Goal: Task Accomplishment & Management: Complete application form

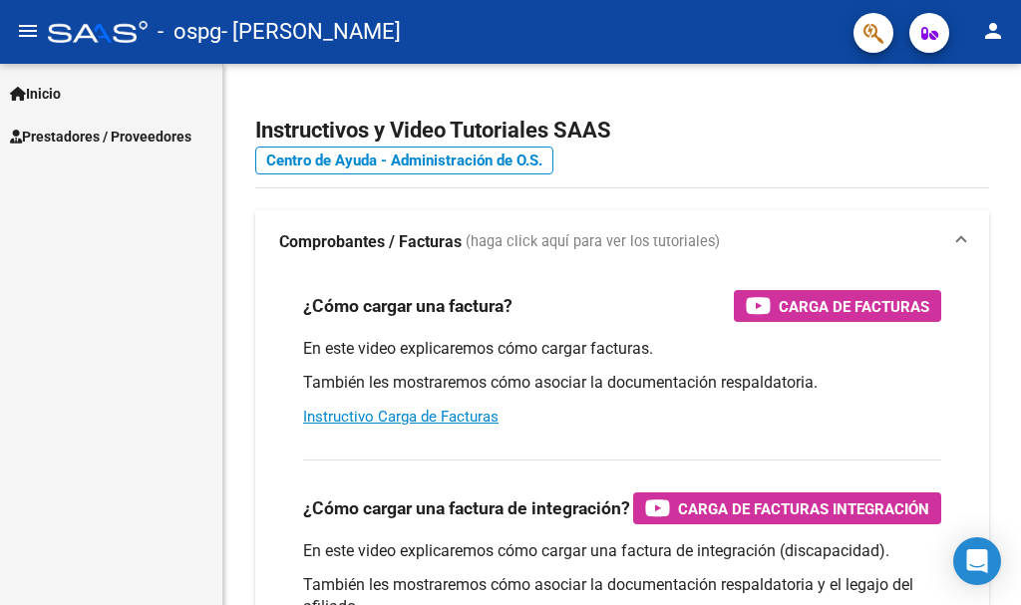
click at [1008, 31] on button "person" at bounding box center [993, 32] width 40 height 40
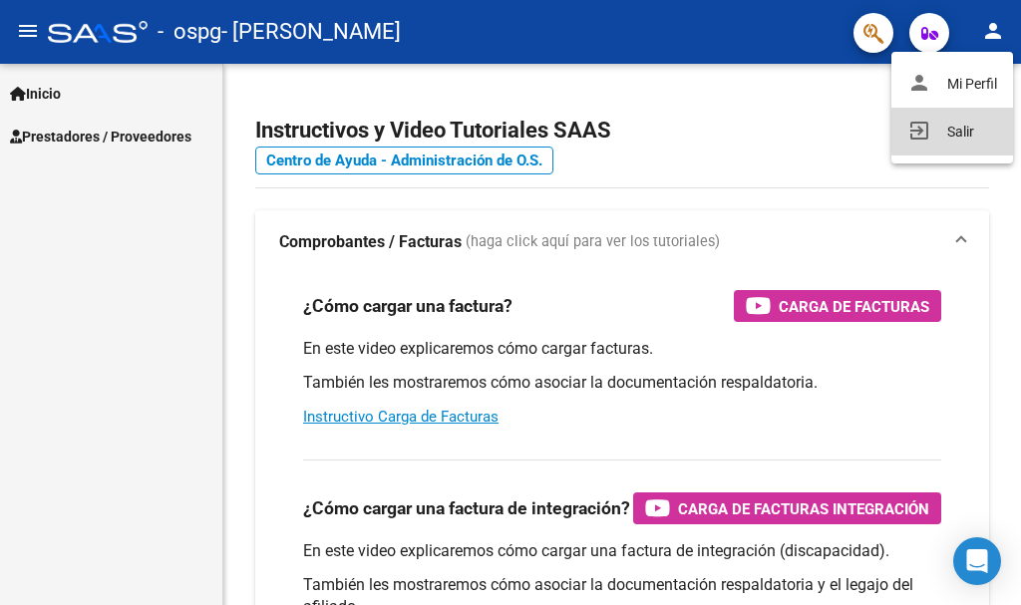
click at [954, 130] on button "exit_to_app Salir" at bounding box center [953, 132] width 122 height 48
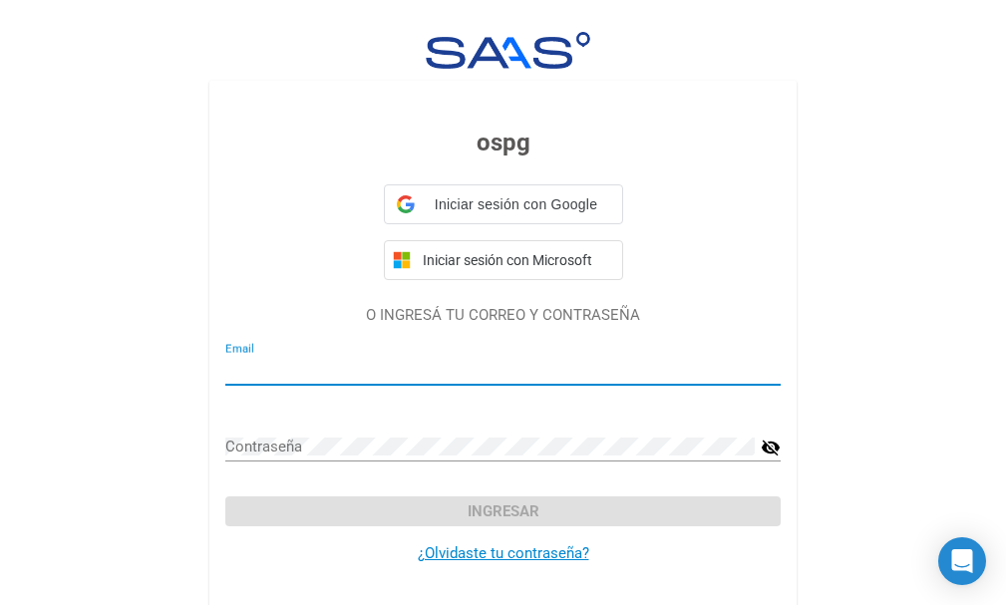
type input "[EMAIL_ADDRESS][DOMAIN_NAME]"
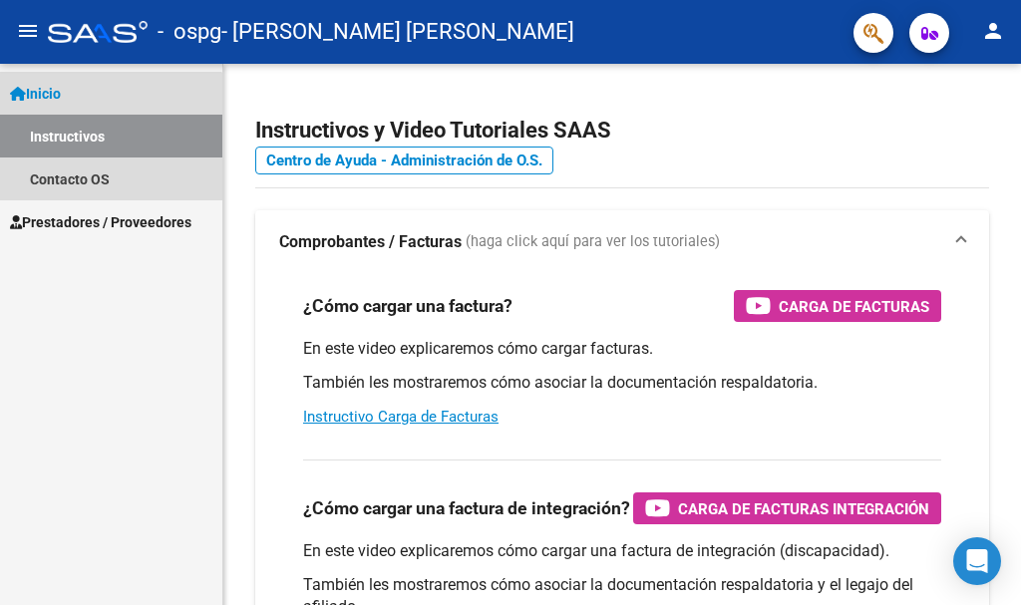
click at [103, 139] on link "Instructivos" at bounding box center [111, 136] width 222 height 43
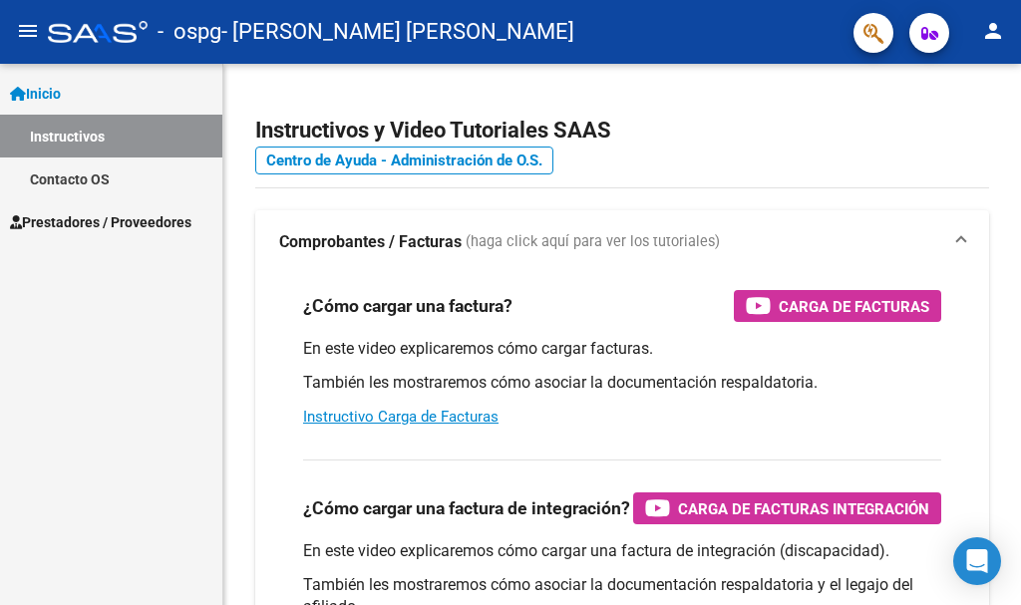
click at [104, 215] on span "Prestadores / Proveedores" at bounding box center [100, 222] width 181 height 22
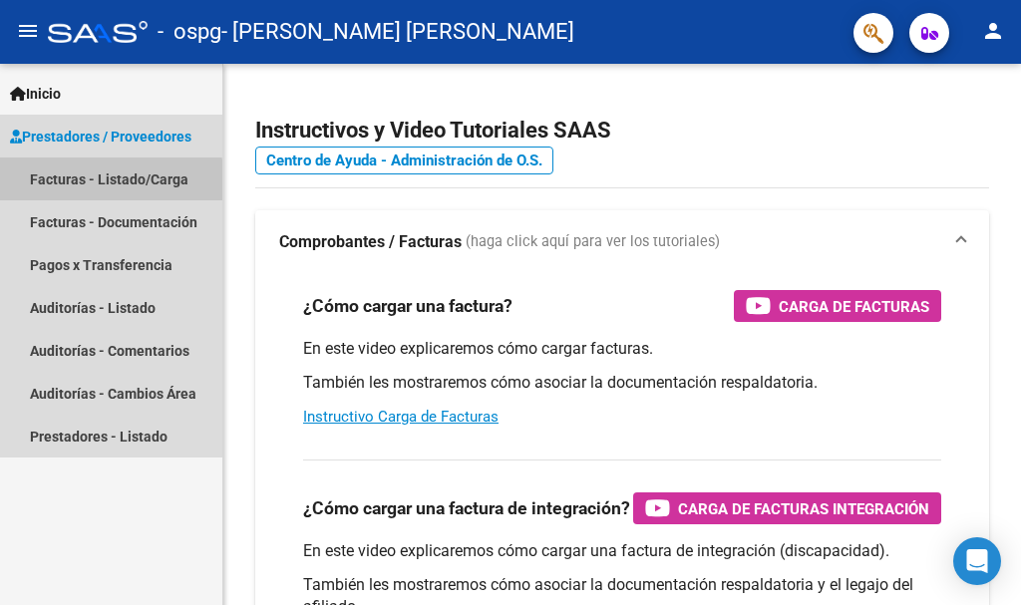
click at [107, 185] on link "Facturas - Listado/Carga" at bounding box center [111, 179] width 222 height 43
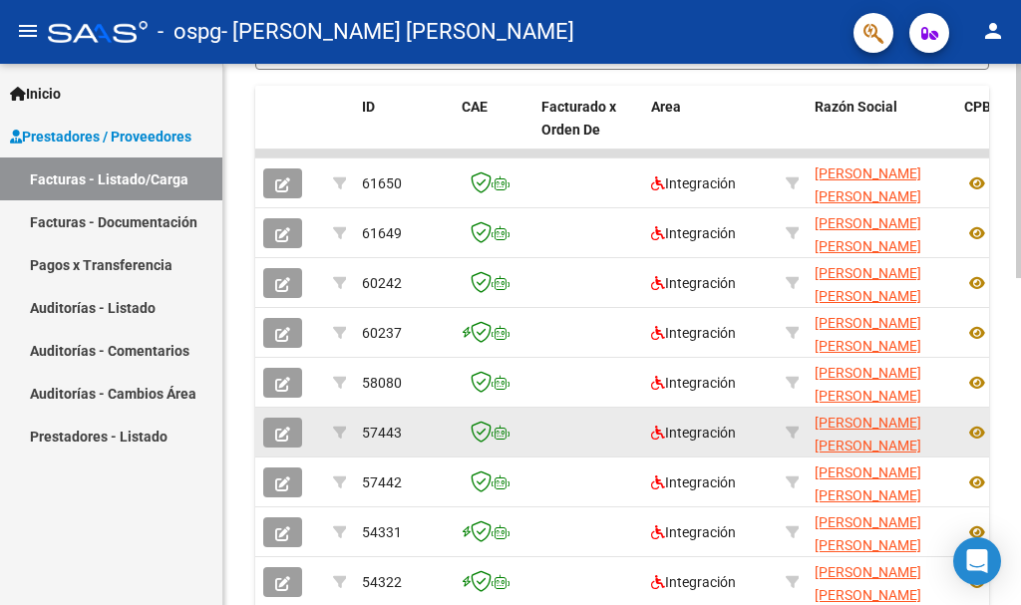
scroll to position [403, 0]
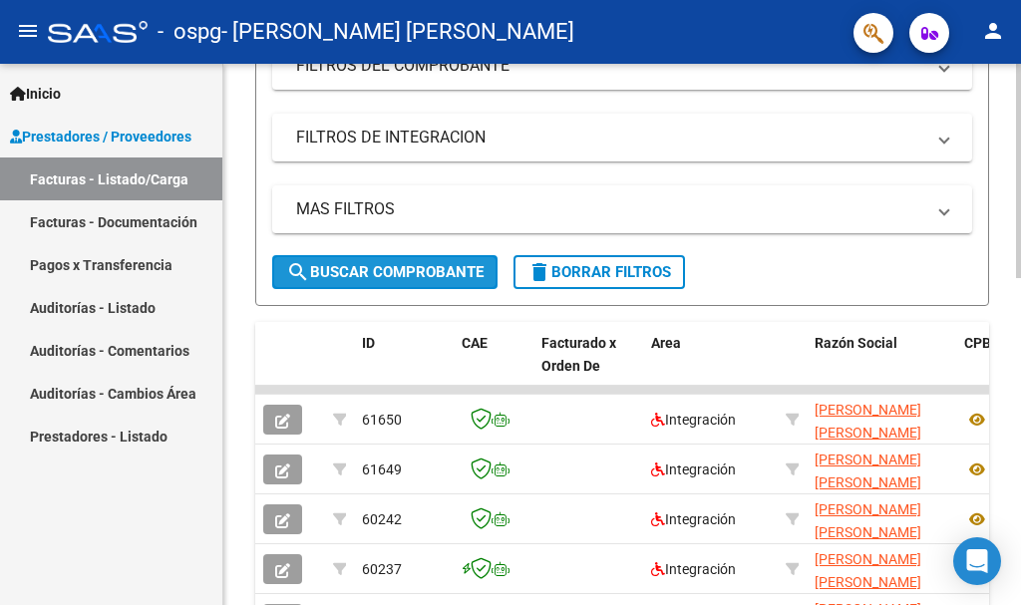
click at [345, 284] on button "search Buscar Comprobante" at bounding box center [384, 272] width 225 height 34
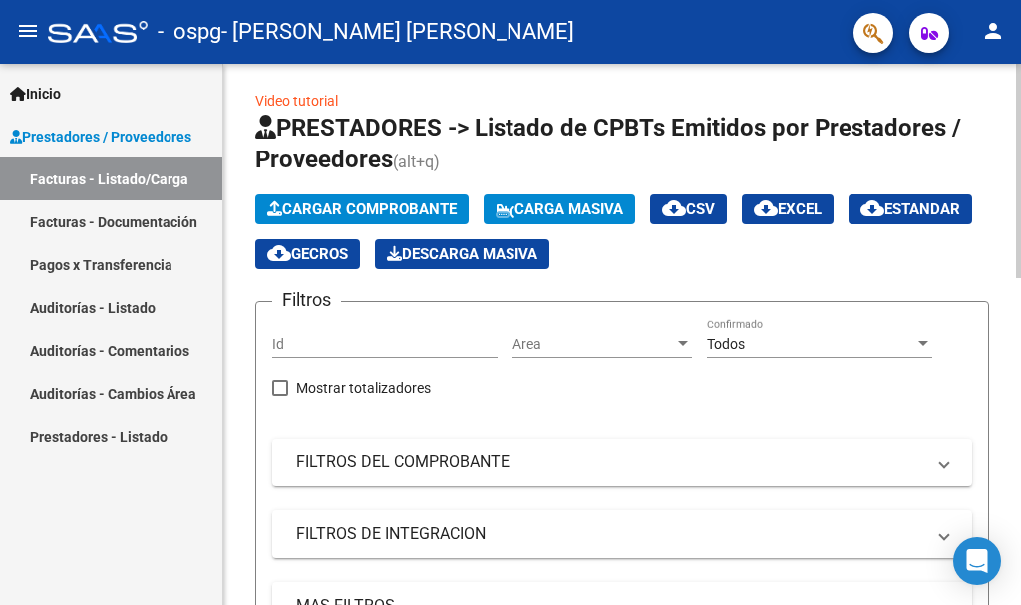
scroll to position [4, 0]
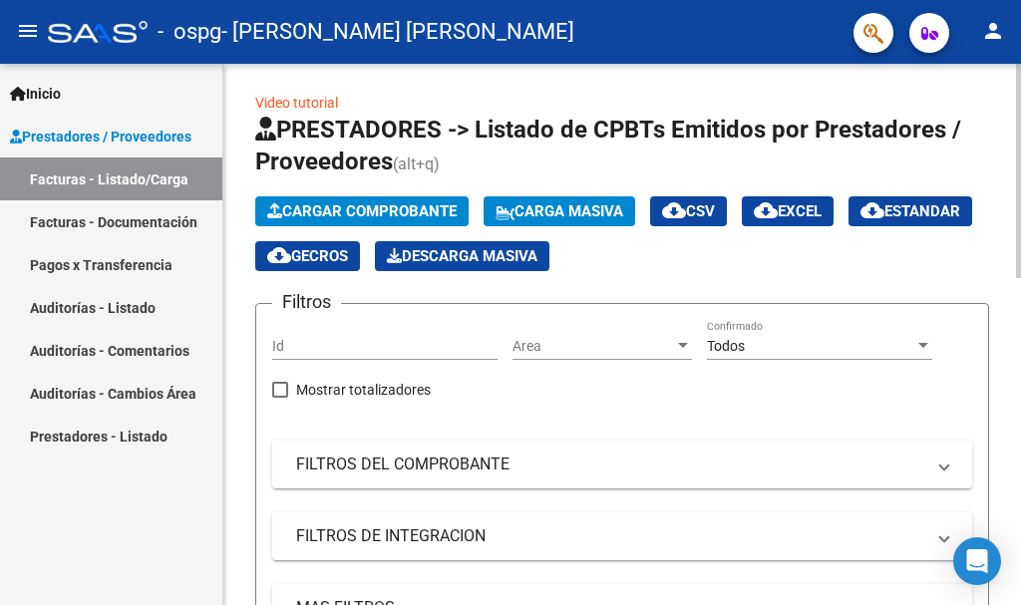
click at [296, 208] on span "Cargar Comprobante" at bounding box center [361, 211] width 189 height 18
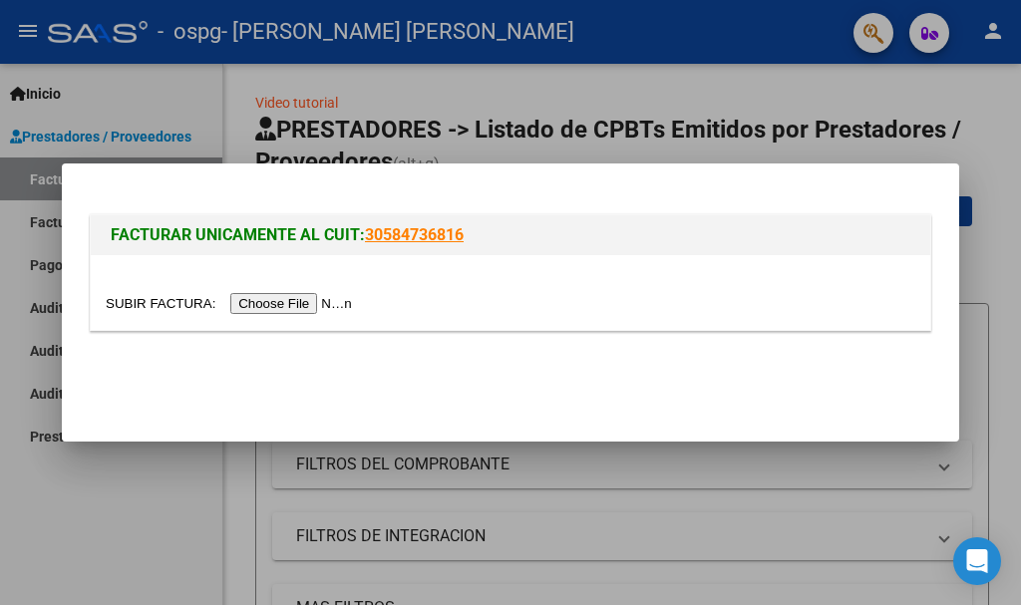
click at [276, 297] on input "file" at bounding box center [232, 303] width 252 height 21
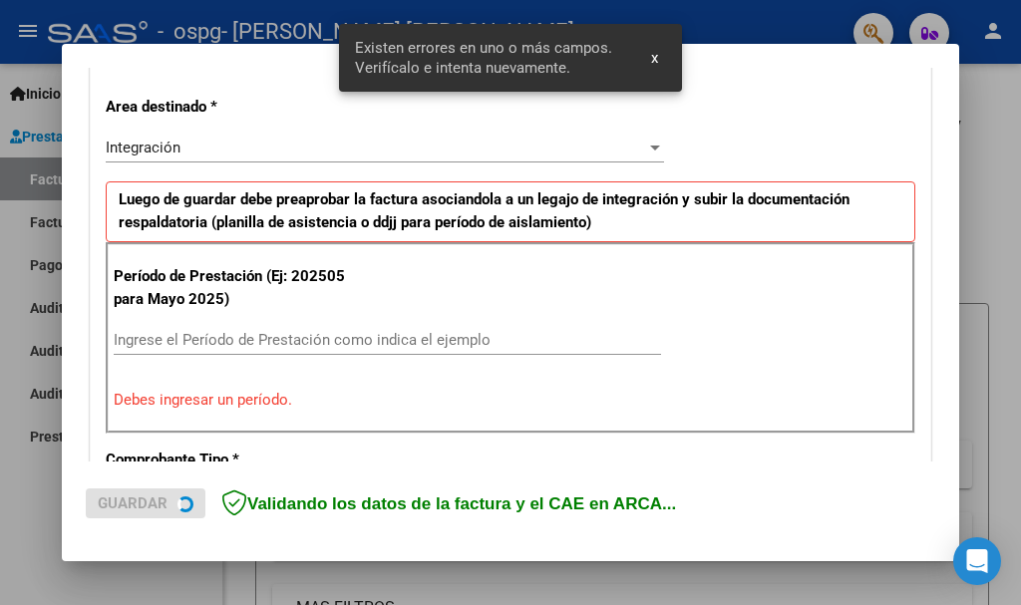
scroll to position [461, 0]
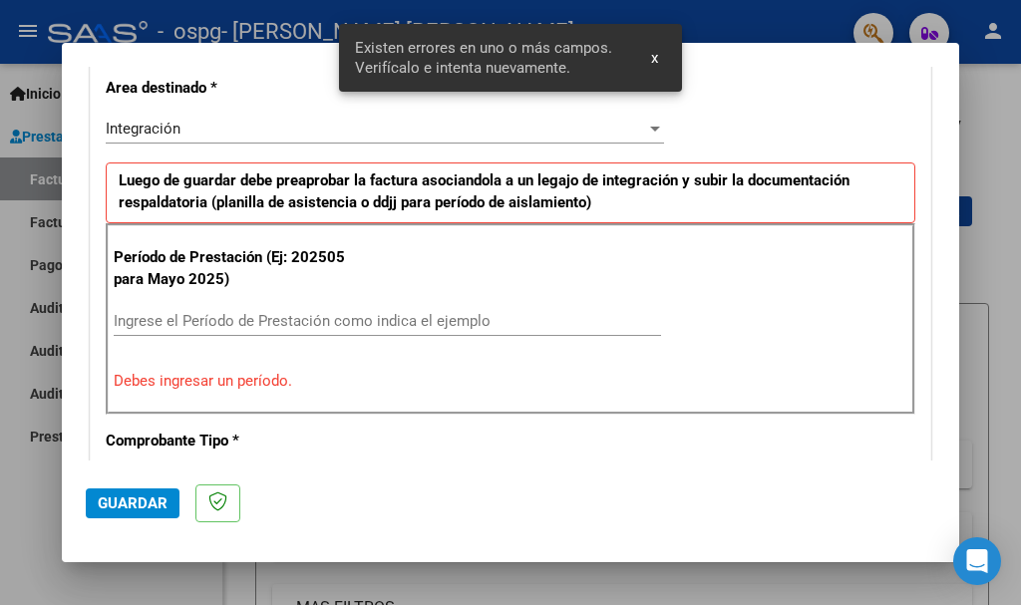
click at [295, 326] on input "Ingrese el Período de Prestación como indica el ejemplo" at bounding box center [387, 321] width 547 height 18
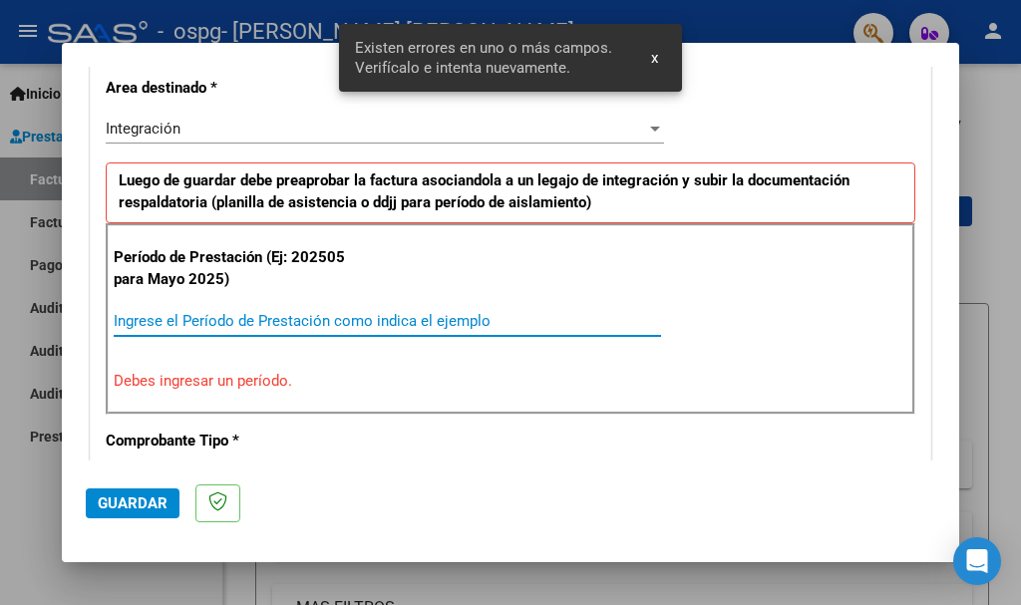
type input "0"
type input "8"
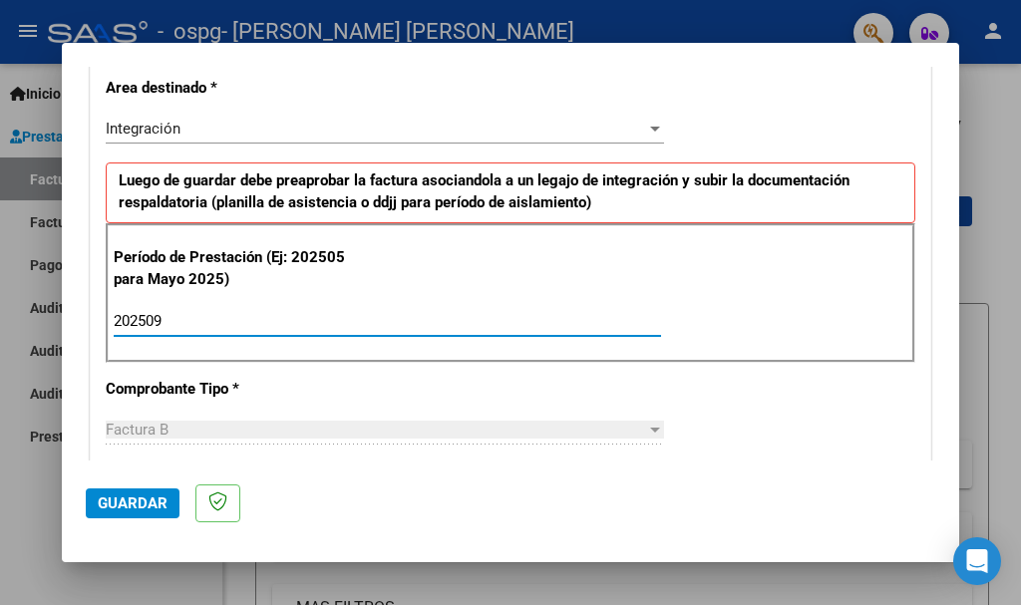
type input "202509"
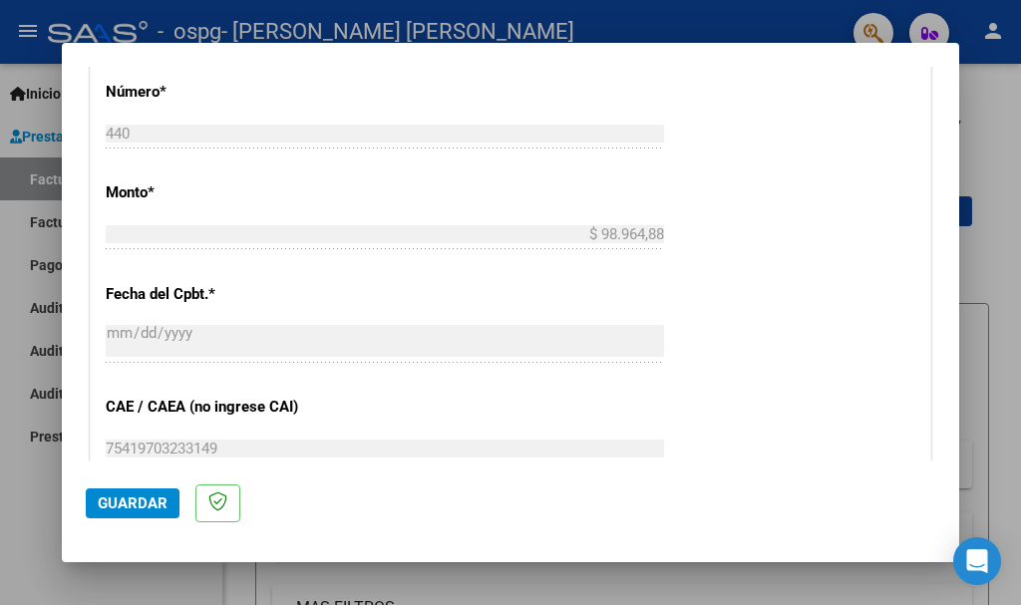
scroll to position [1422, 0]
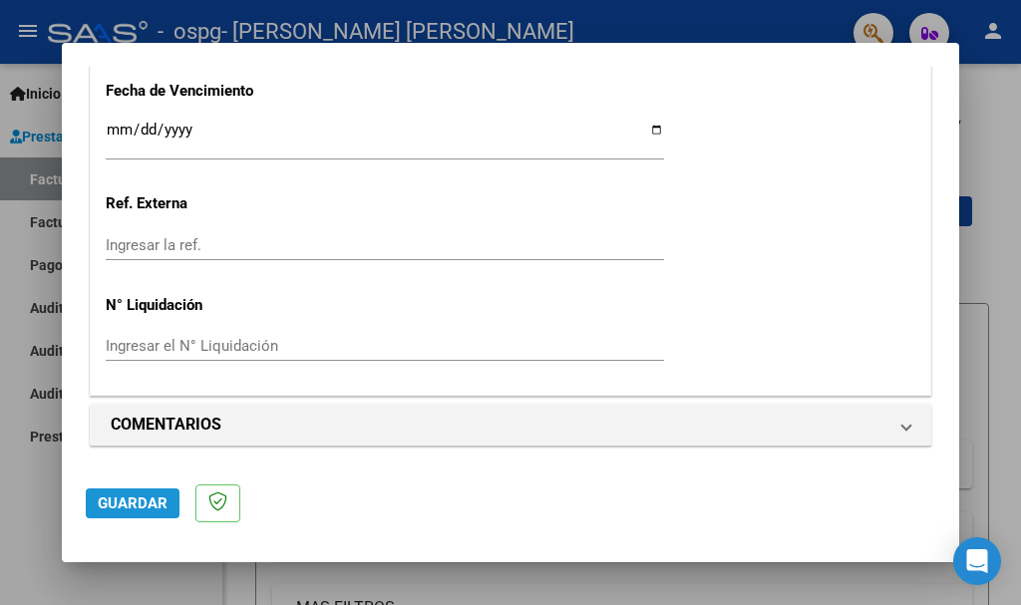
click at [143, 513] on button "Guardar" at bounding box center [133, 504] width 94 height 30
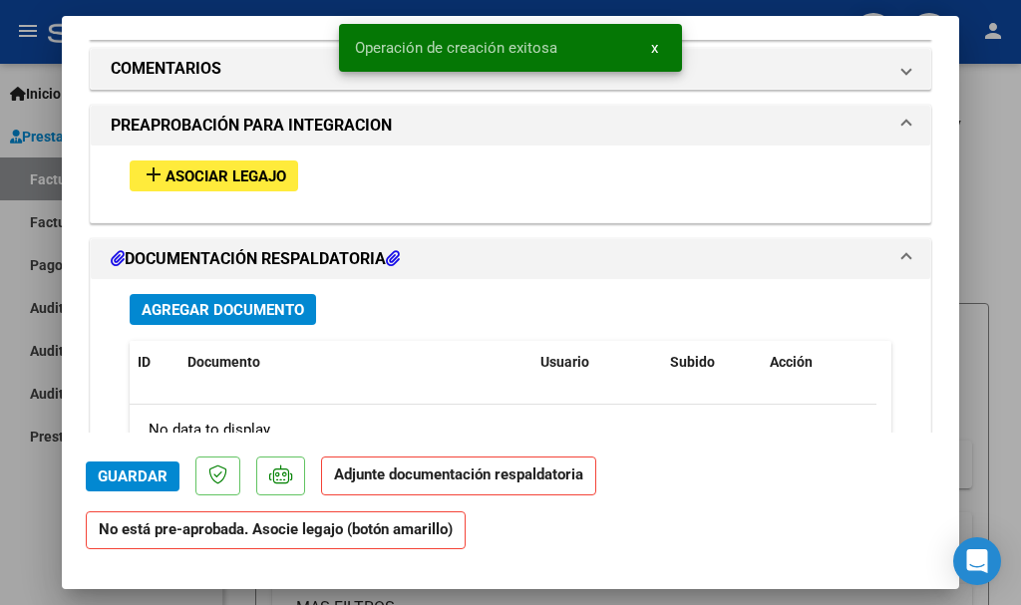
scroll to position [1699, 0]
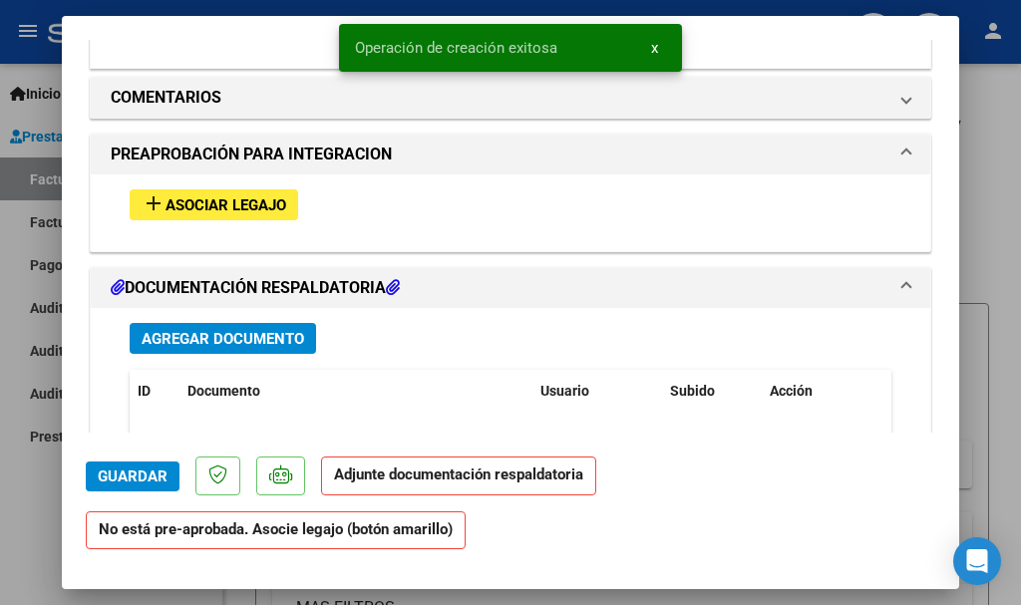
click at [203, 207] on span "Asociar Legajo" at bounding box center [226, 205] width 121 height 18
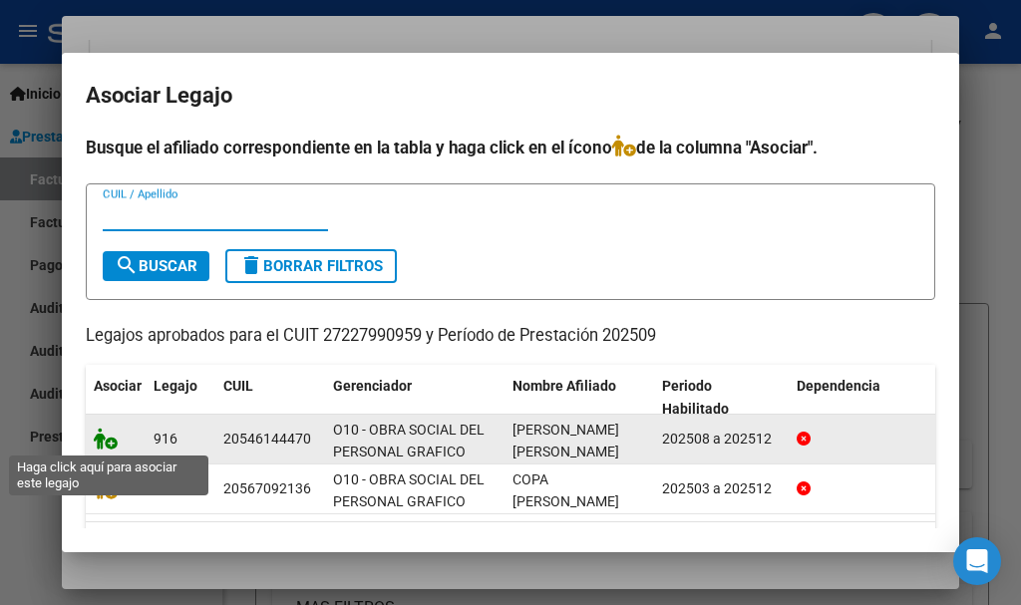
click at [97, 447] on icon at bounding box center [106, 439] width 24 height 22
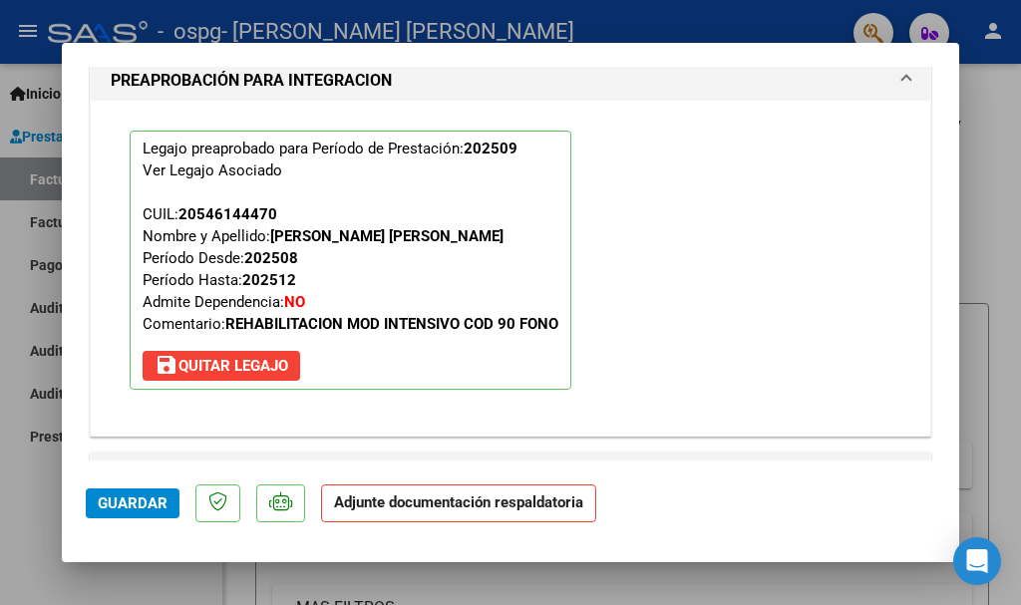
scroll to position [2250, 0]
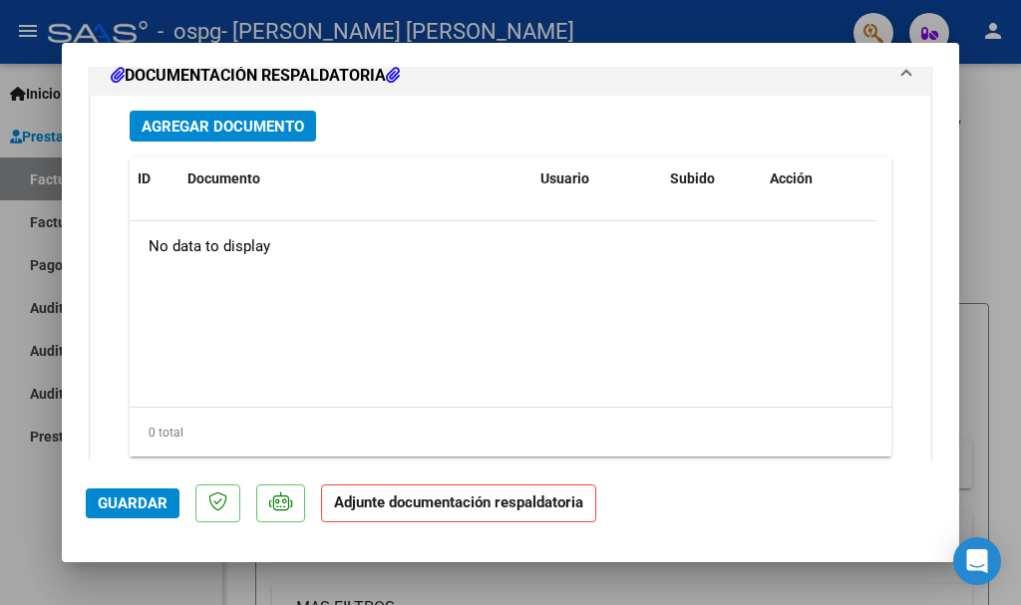
click at [229, 137] on button "Agregar Documento" at bounding box center [223, 126] width 186 height 31
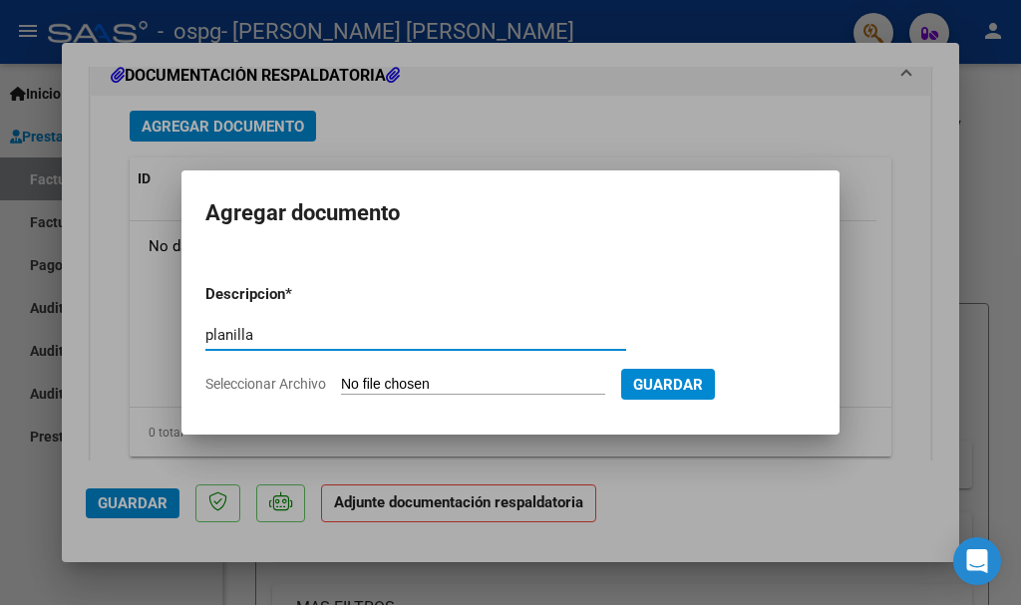
type input "planilla"
click at [402, 385] on input "Seleccionar Archivo" at bounding box center [473, 385] width 264 height 19
type input "C:\fakepath\[PERSON_NAME].pdf"
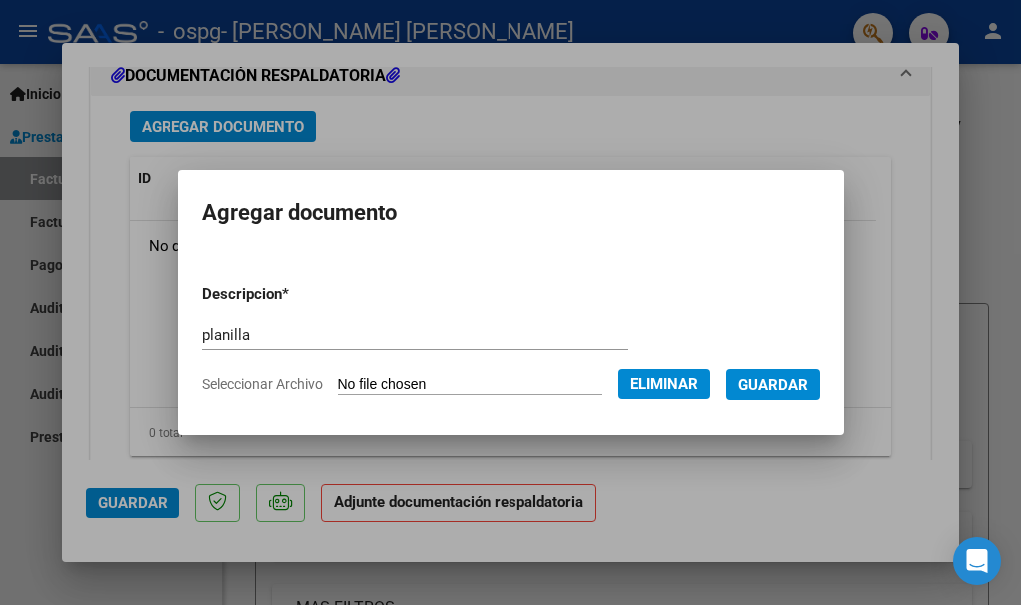
click at [789, 372] on button "Guardar" at bounding box center [773, 384] width 94 height 31
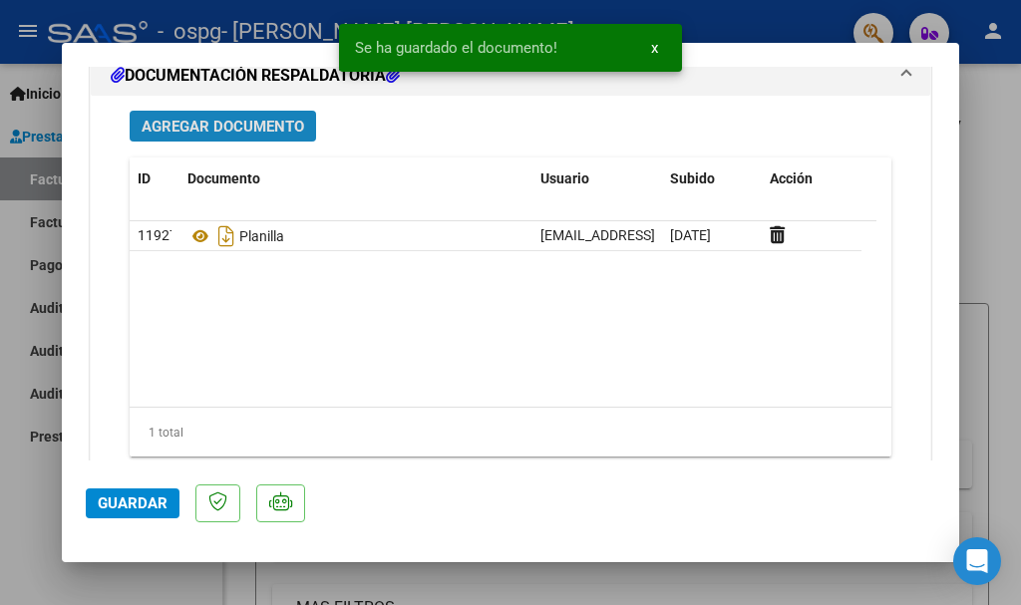
click at [192, 129] on span "Agregar Documento" at bounding box center [223, 127] width 163 height 18
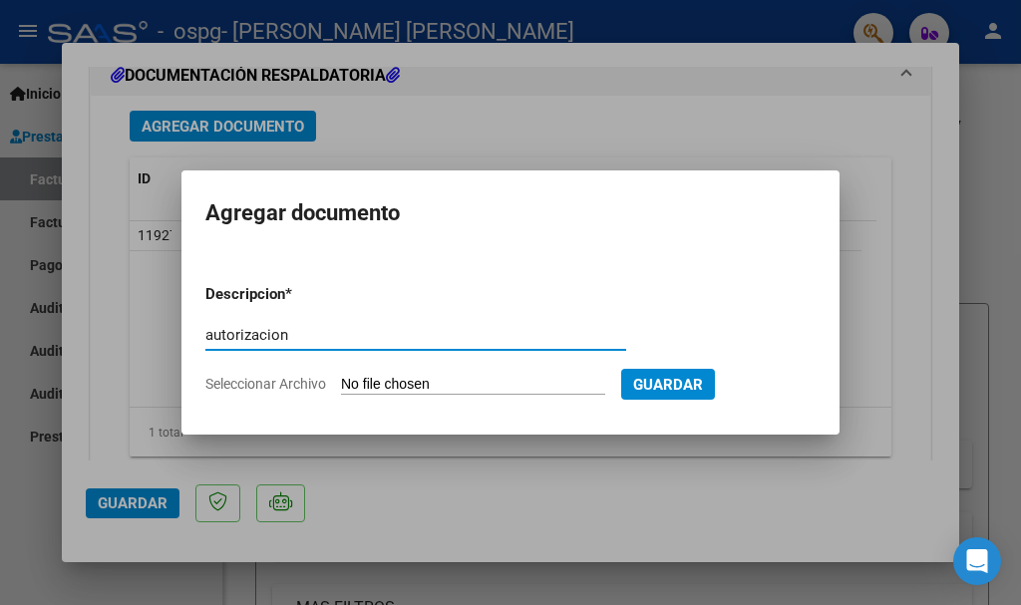
type input "autorizacion"
click at [449, 386] on input "Seleccionar Archivo" at bounding box center [473, 385] width 264 height 19
type input "C:\fakepath\AUTORIZACIONES 2025.odt1.odt2.odt3.odt1.odt2.odt"
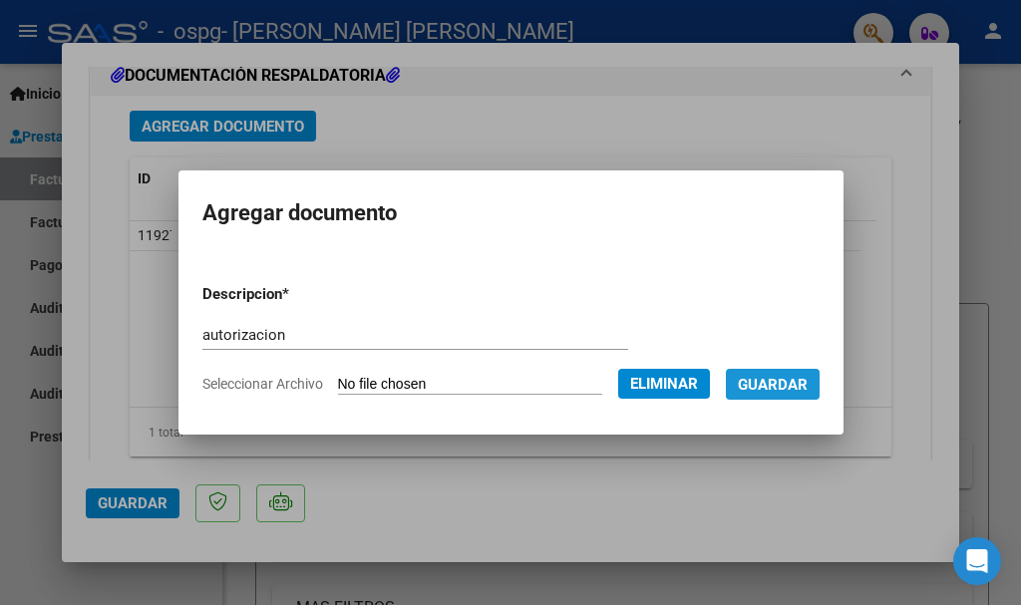
drag, startPoint x: 799, startPoint y: 387, endPoint x: 706, endPoint y: 484, distance: 134.0
click at [799, 386] on span "Guardar" at bounding box center [773, 385] width 70 height 18
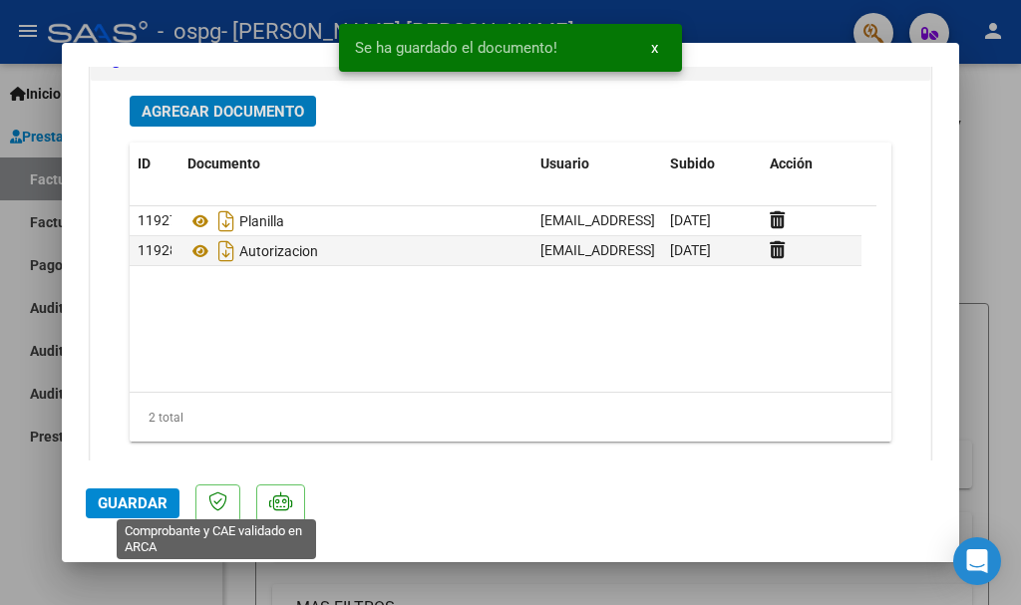
scroll to position [2309, 0]
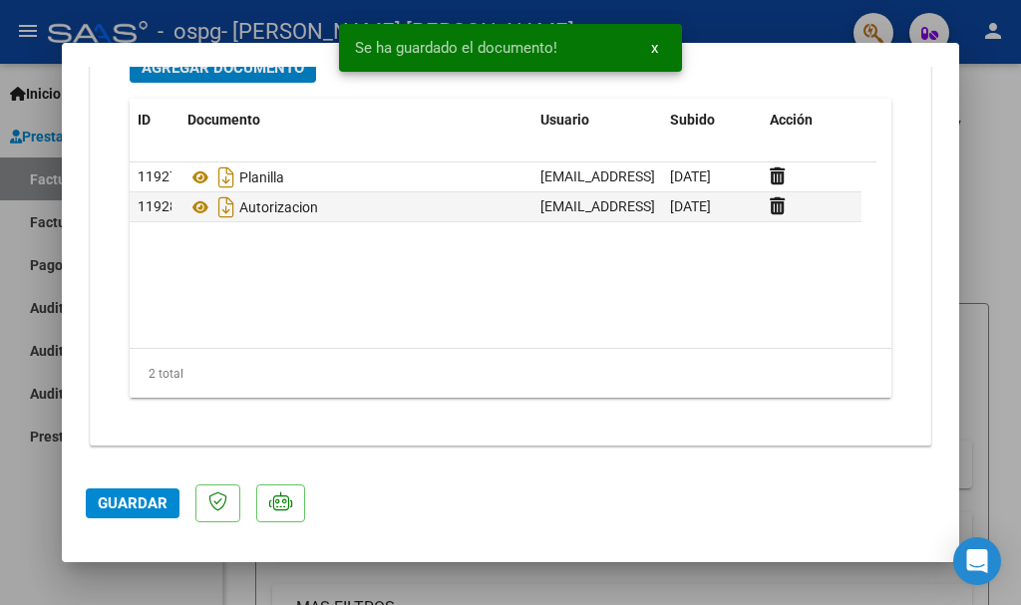
click at [129, 516] on button "Guardar" at bounding box center [133, 504] width 94 height 30
click at [425, 569] on div at bounding box center [510, 302] width 1021 height 605
type input "$ 0,00"
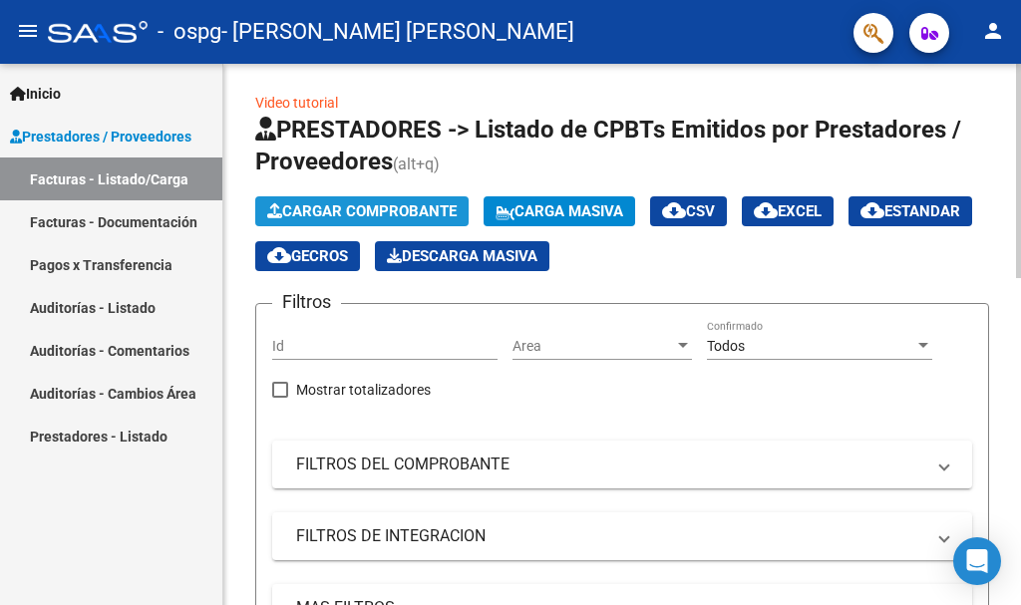
click at [321, 210] on span "Cargar Comprobante" at bounding box center [361, 211] width 189 height 18
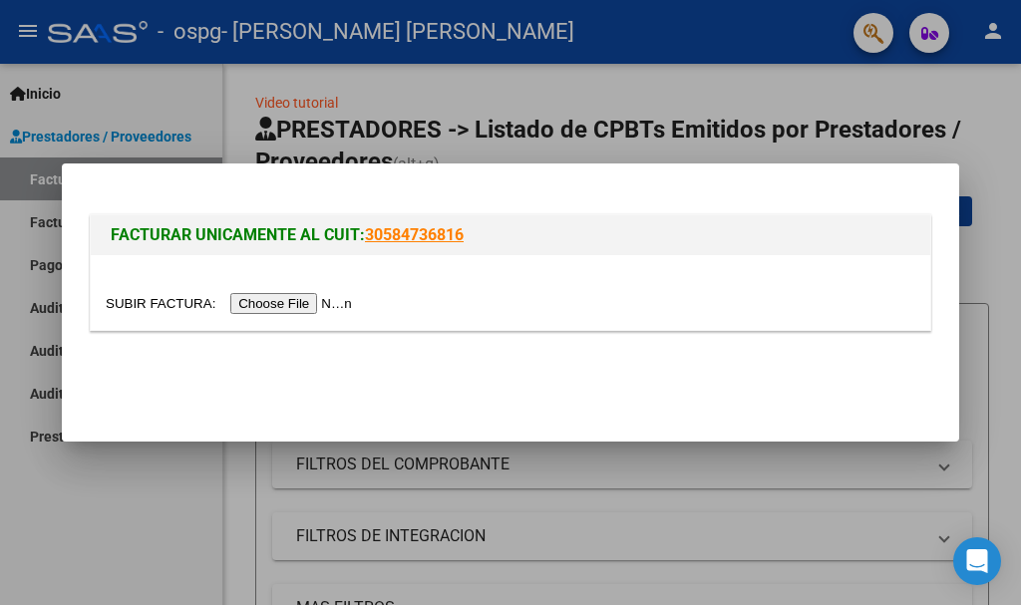
click at [270, 309] on input "file" at bounding box center [232, 303] width 252 height 21
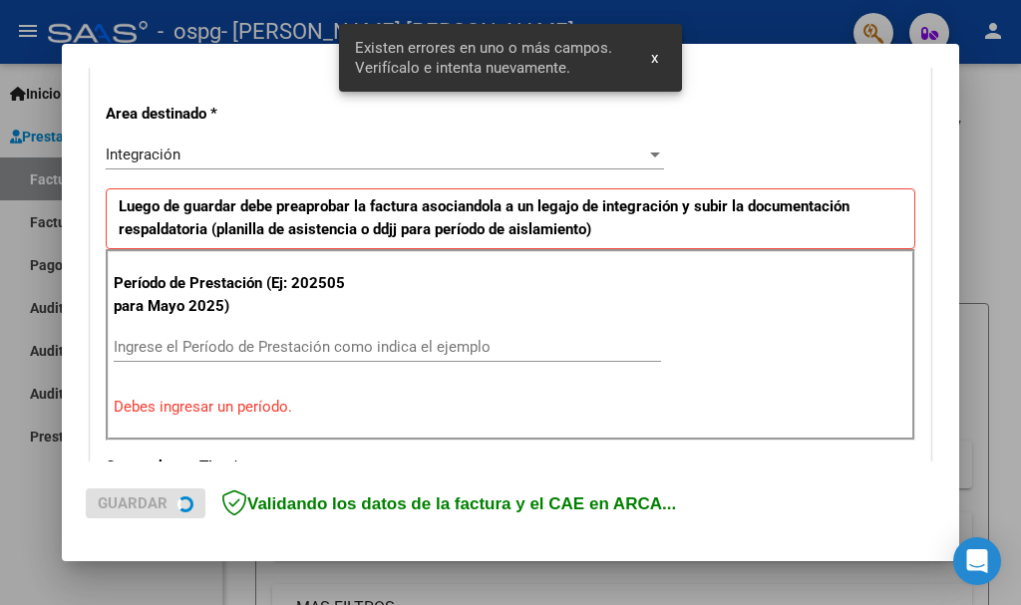
scroll to position [461, 0]
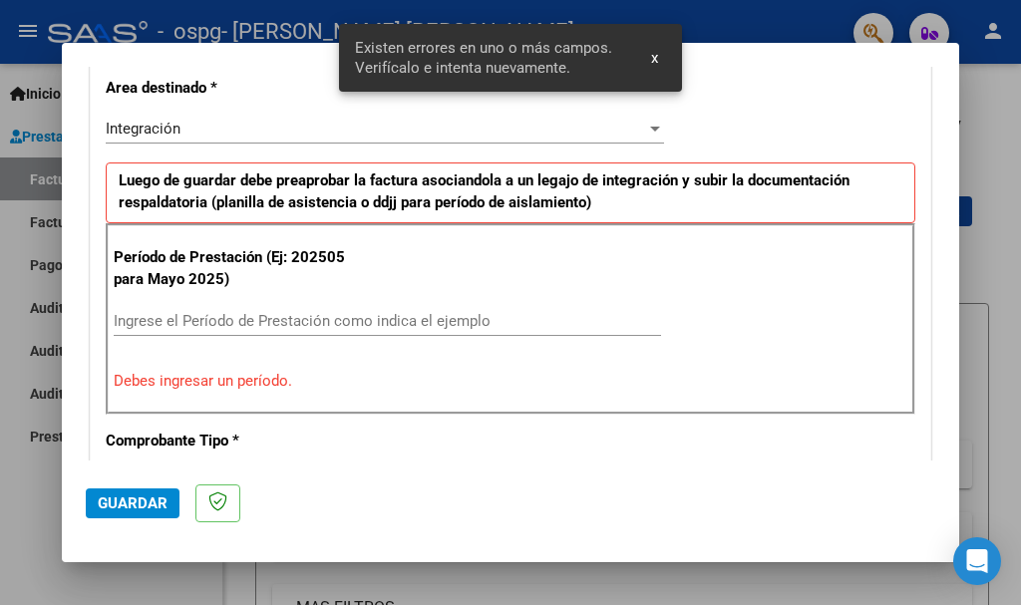
click at [339, 321] on input "Ingrese el Período de Prestación como indica el ejemplo" at bounding box center [387, 321] width 547 height 18
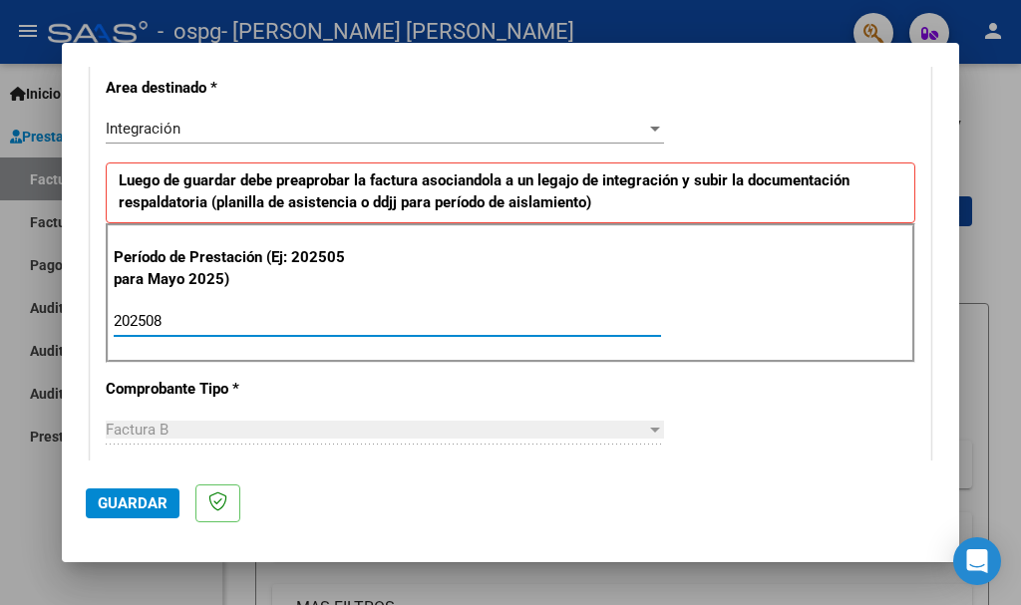
type input "202508"
click at [136, 523] on mat-dialog-actions "Guardar" at bounding box center [511, 500] width 850 height 79
click at [129, 505] on span "Guardar" at bounding box center [133, 504] width 70 height 18
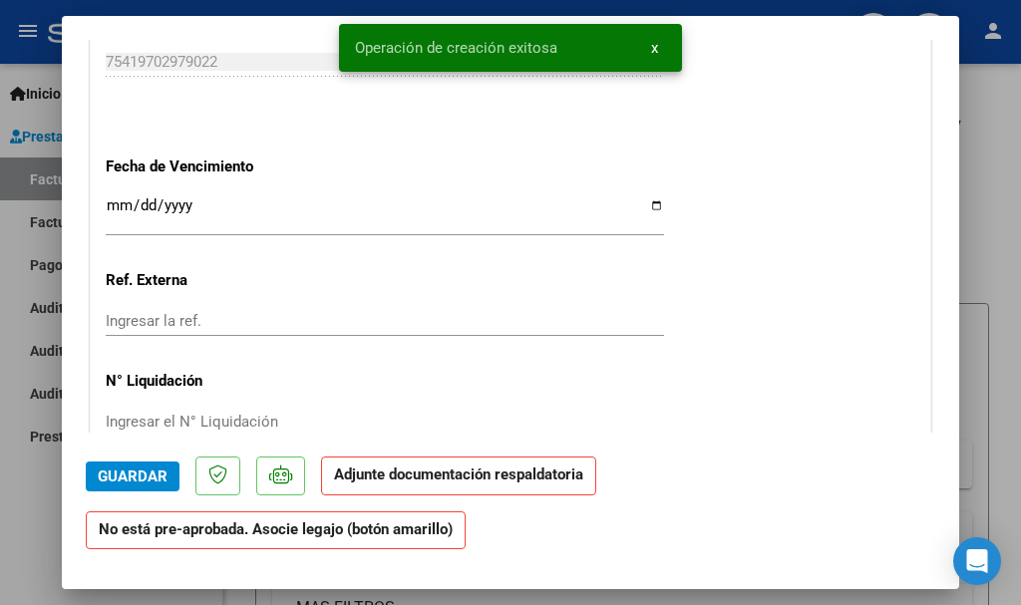
scroll to position [1596, 0]
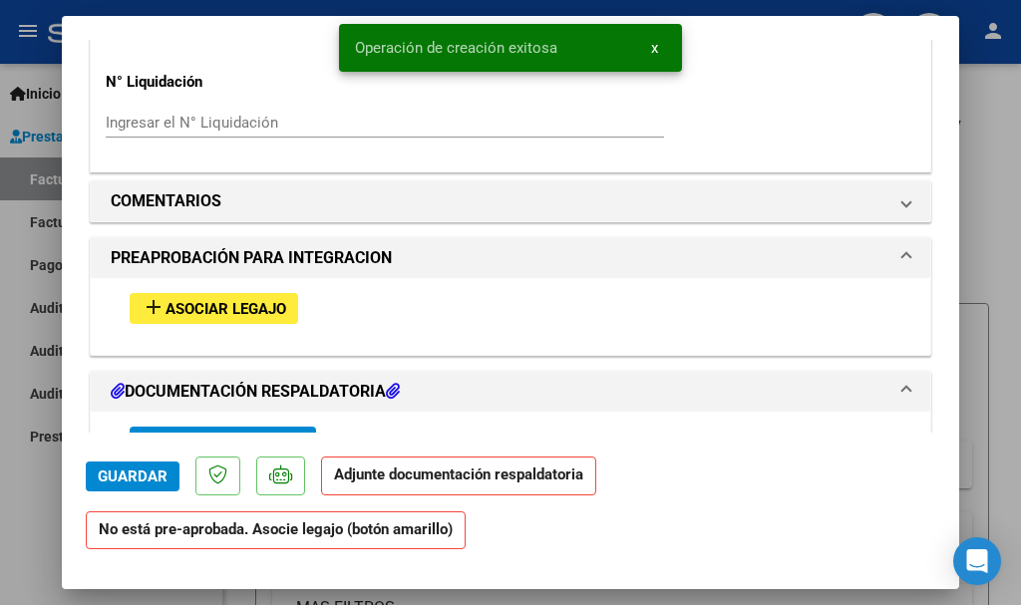
click at [223, 311] on span "Asociar Legajo" at bounding box center [226, 309] width 121 height 18
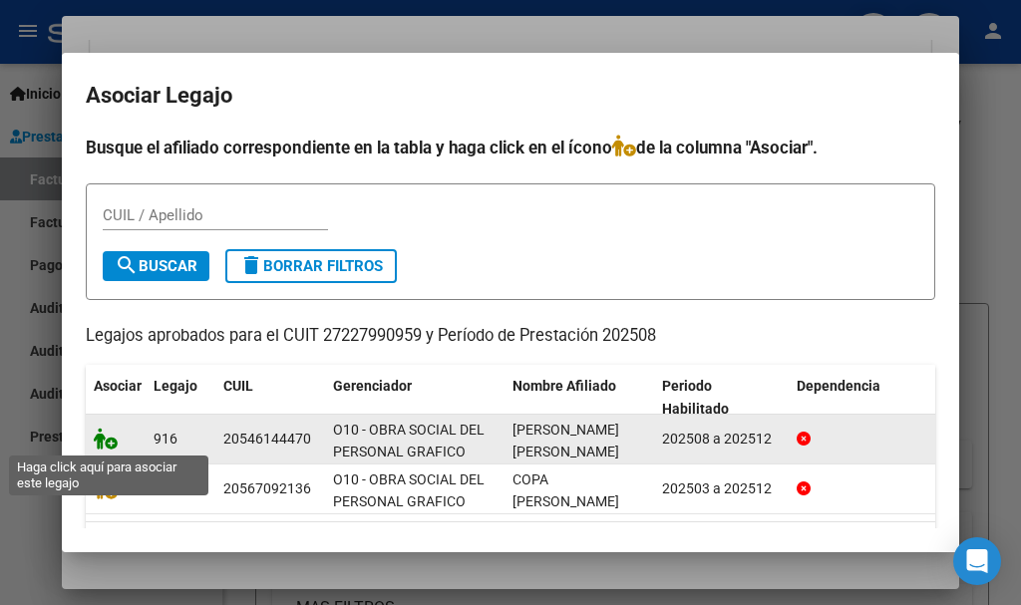
click at [95, 446] on icon at bounding box center [106, 439] width 24 height 22
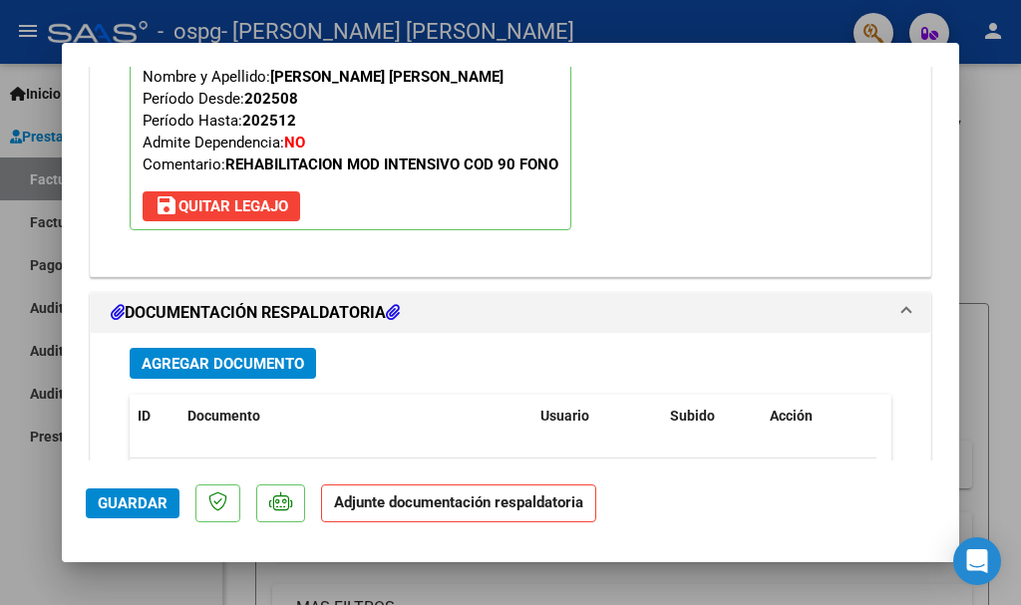
scroll to position [2046, 0]
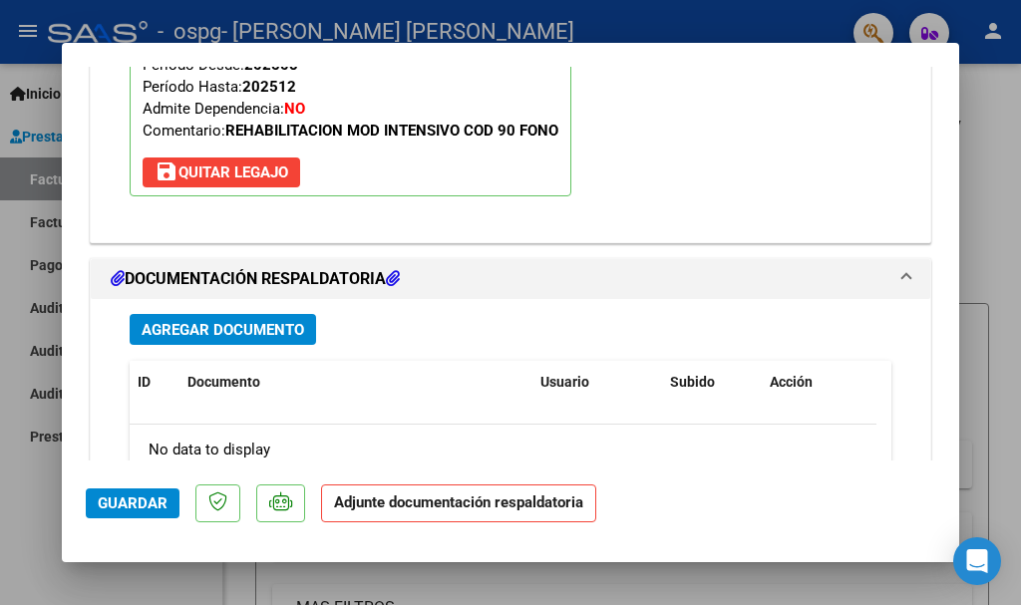
click at [255, 340] on button "Agregar Documento" at bounding box center [223, 329] width 186 height 31
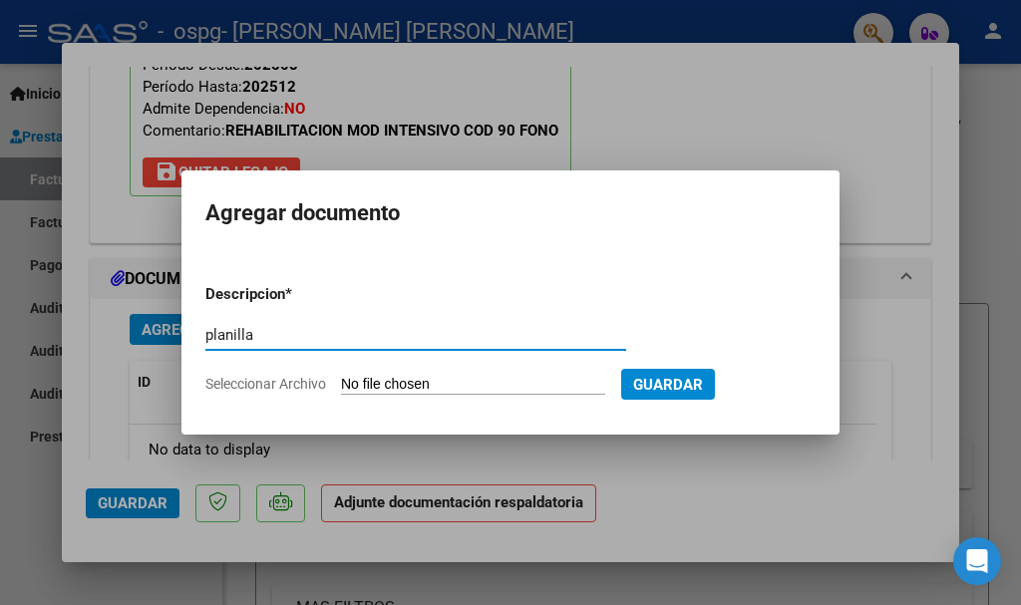
type input "planilla"
click at [375, 380] on input "Seleccionar Archivo" at bounding box center [473, 385] width 264 height 19
type input "C:\fakepath\[GEOGRAPHIC_DATA] agosto.pdf"
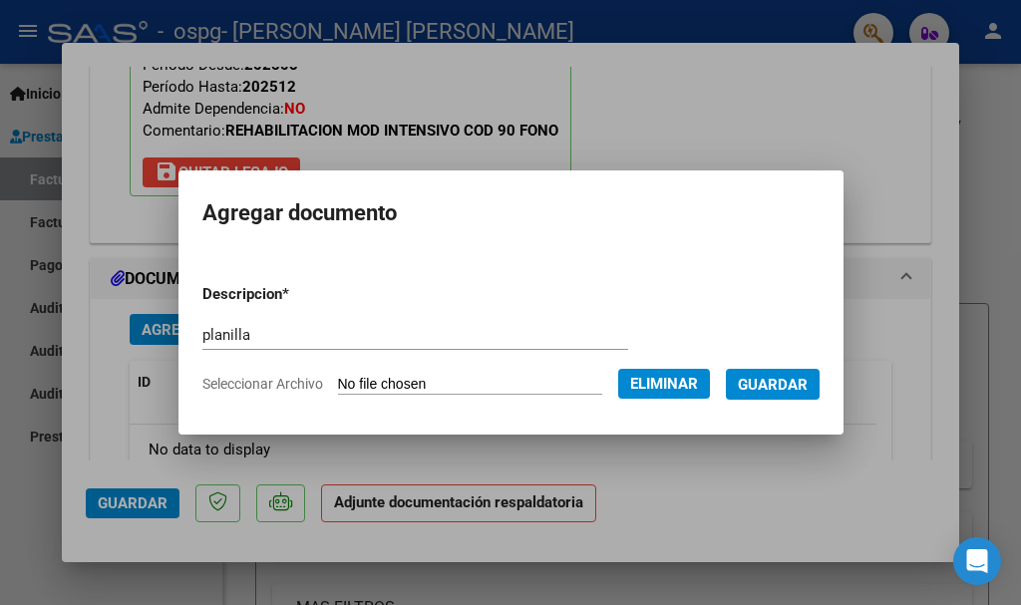
click at [774, 389] on span "Guardar" at bounding box center [773, 385] width 70 height 18
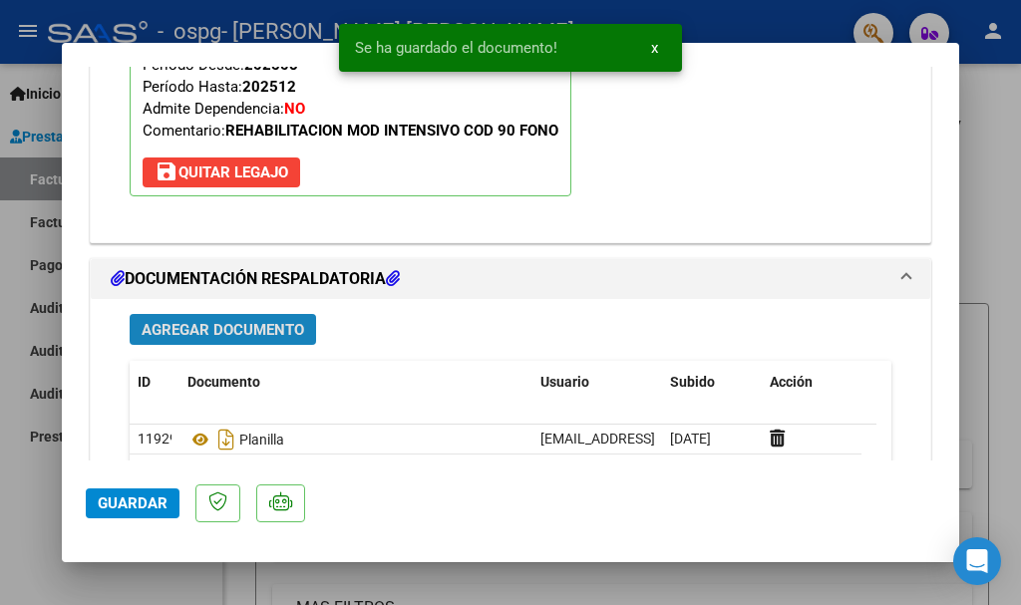
click at [166, 335] on span "Agregar Documento" at bounding box center [223, 330] width 163 height 18
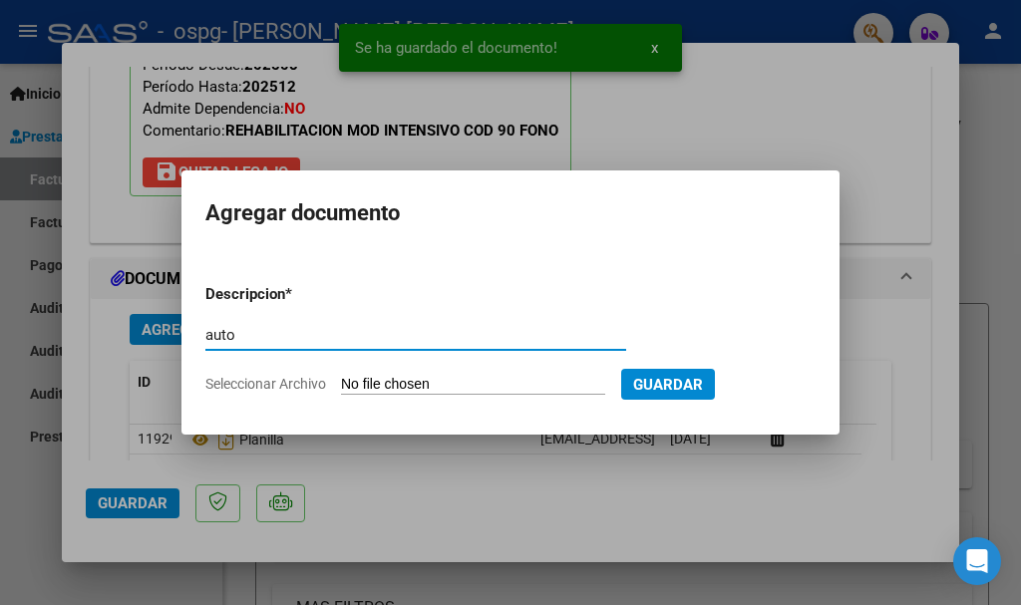
type input "auto"
click at [409, 384] on input "Seleccionar Archivo" at bounding box center [473, 385] width 264 height 19
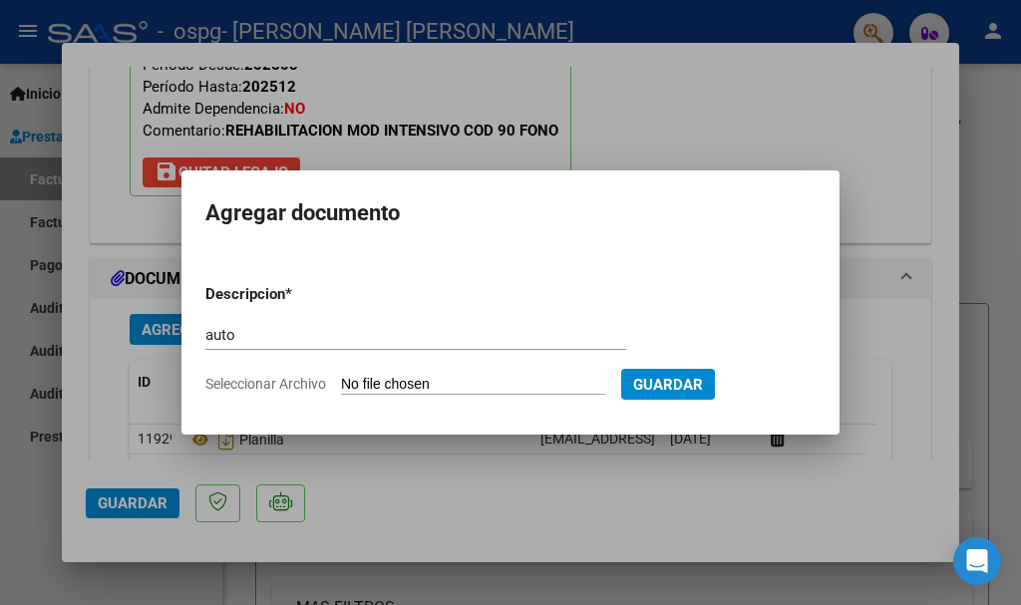
type input "C:\fakepath\AUTORIZACIONES 2025.odt1.odt2.odt3.odt1.odt2.odt"
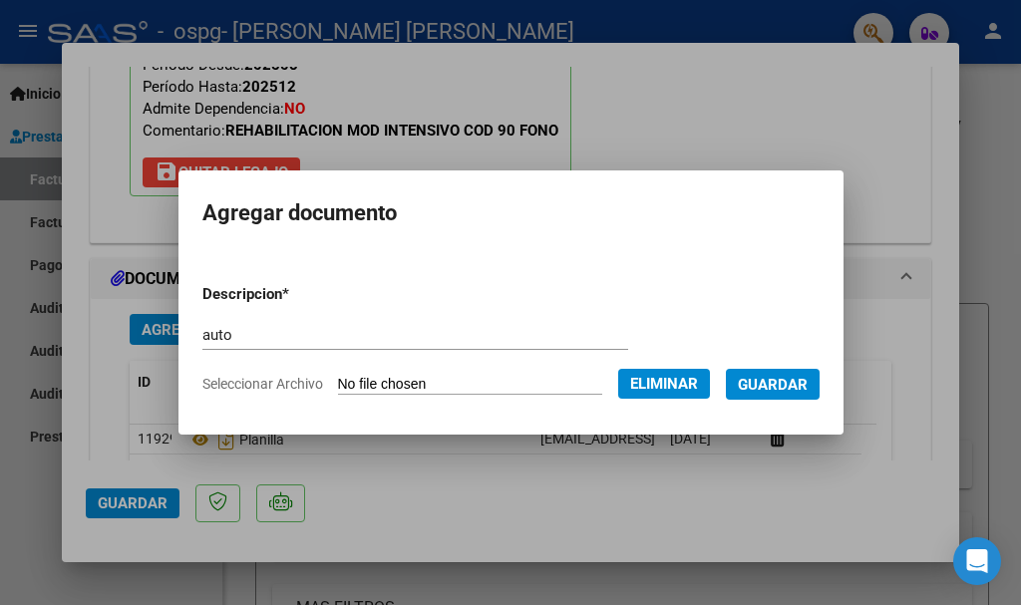
click at [808, 380] on span "Guardar" at bounding box center [773, 385] width 70 height 18
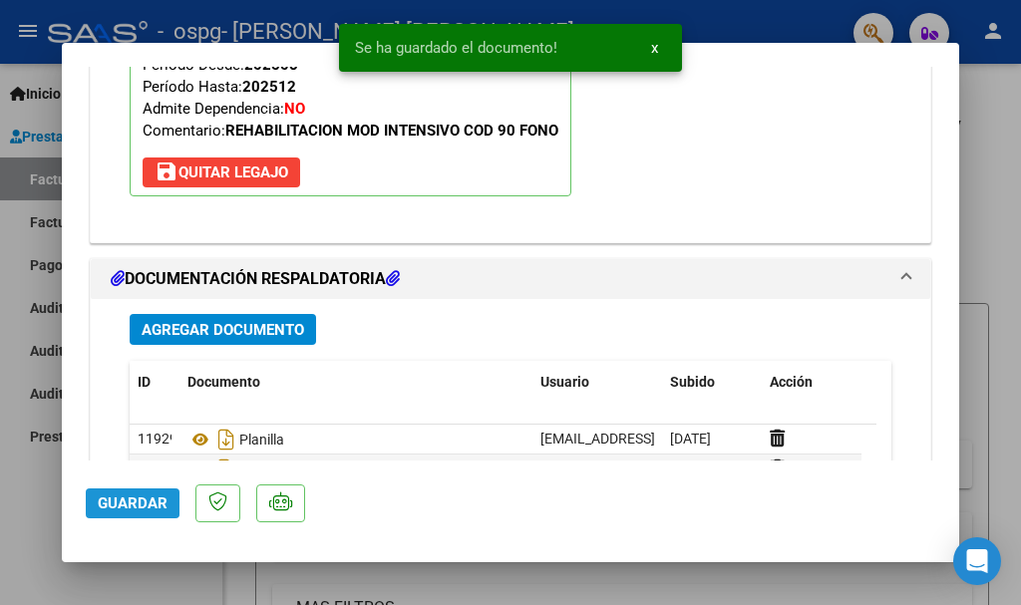
click at [117, 495] on span "Guardar" at bounding box center [133, 504] width 70 height 18
